Goal: Go to known website: Access a specific website the user already knows

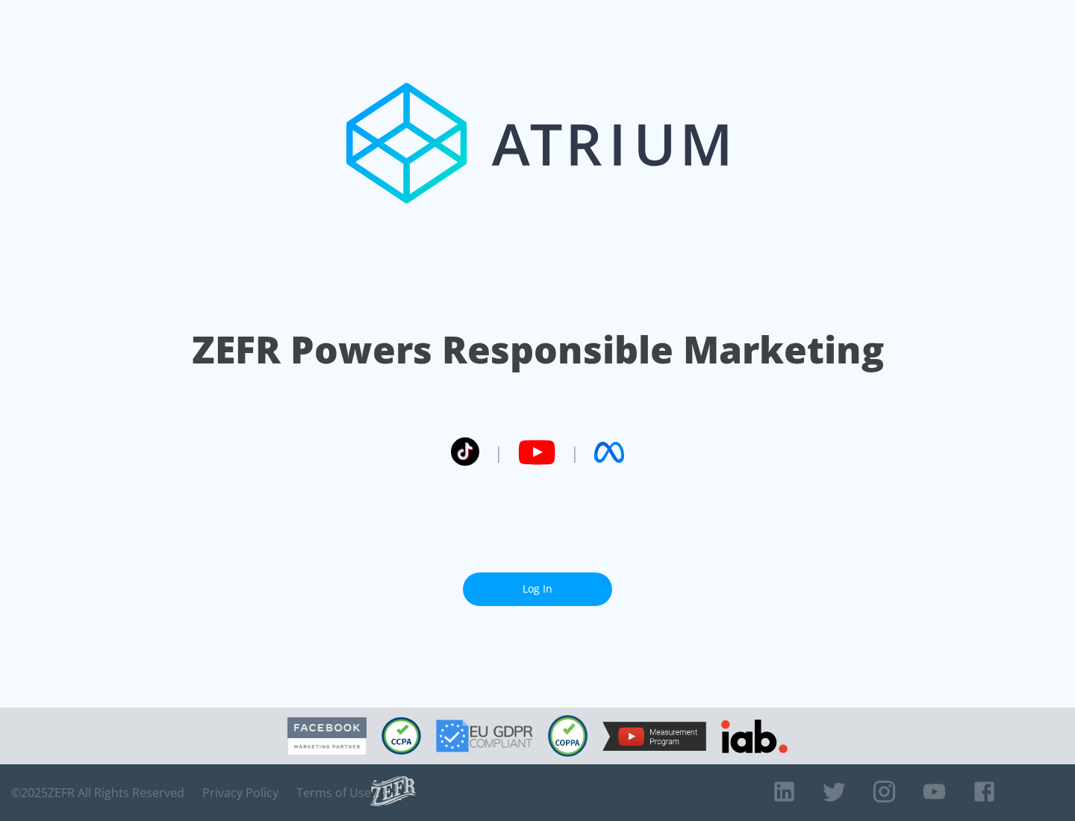
click at [537, 583] on link "Log In" at bounding box center [537, 589] width 149 height 34
